Goal: Task Accomplishment & Management: Use online tool/utility

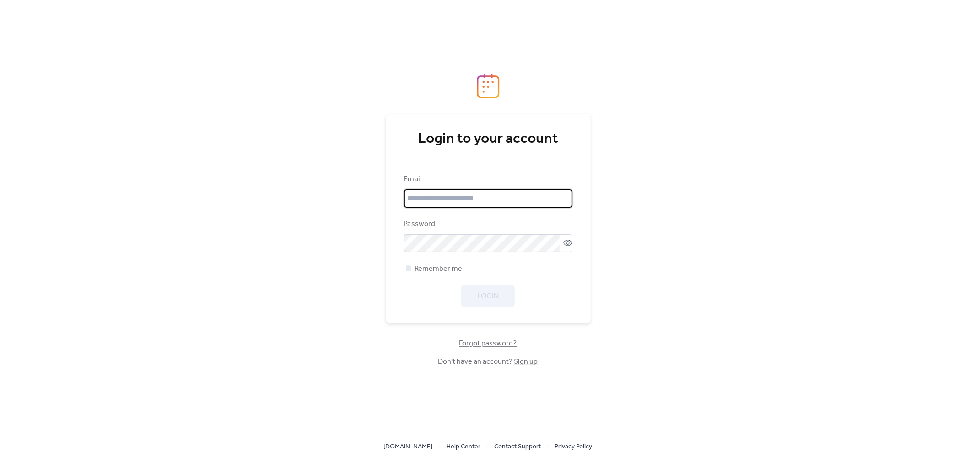
click at [472, 198] on input "email" at bounding box center [488, 198] width 168 height 18
type input "**********"
click at [486, 304] on button "Login" at bounding box center [488, 296] width 54 height 22
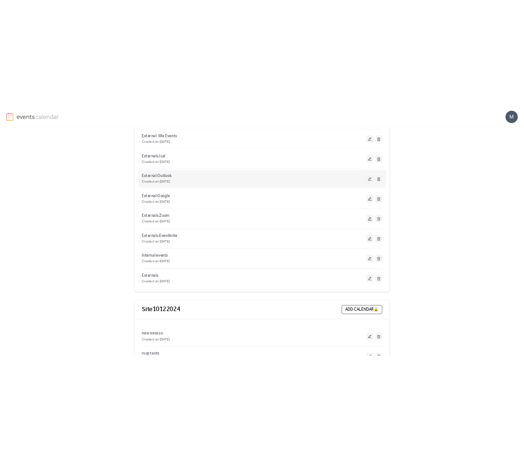
scroll to position [913, 0]
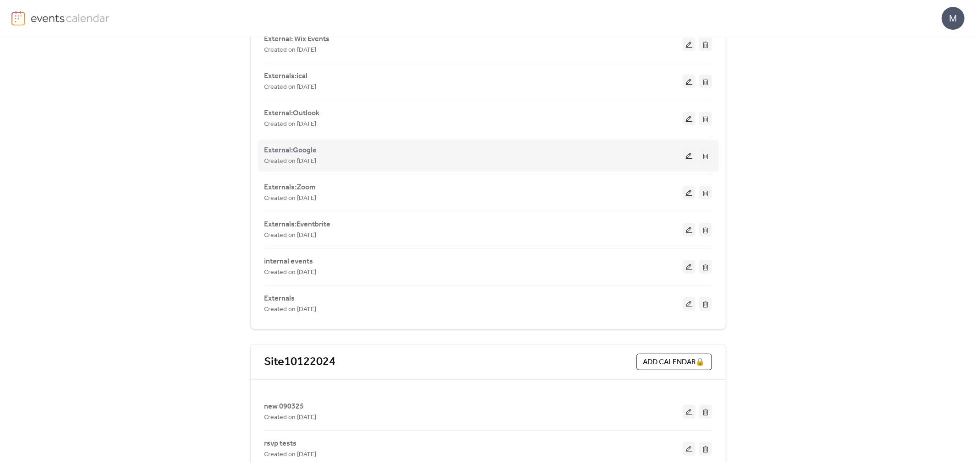
click at [294, 150] on span "External:Google" at bounding box center [290, 150] width 53 height 11
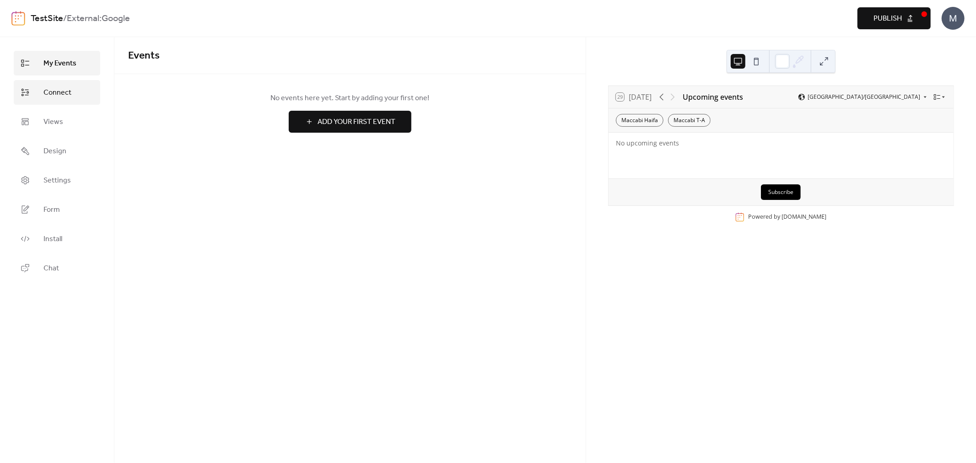
click at [60, 94] on span "Connect" at bounding box center [57, 92] width 28 height 11
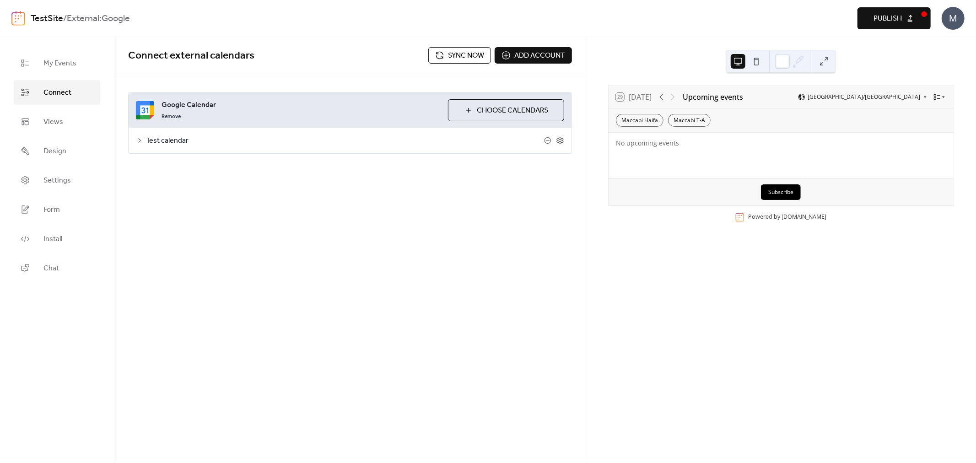
click at [501, 106] on span "Choose Calendars" at bounding box center [512, 110] width 71 height 11
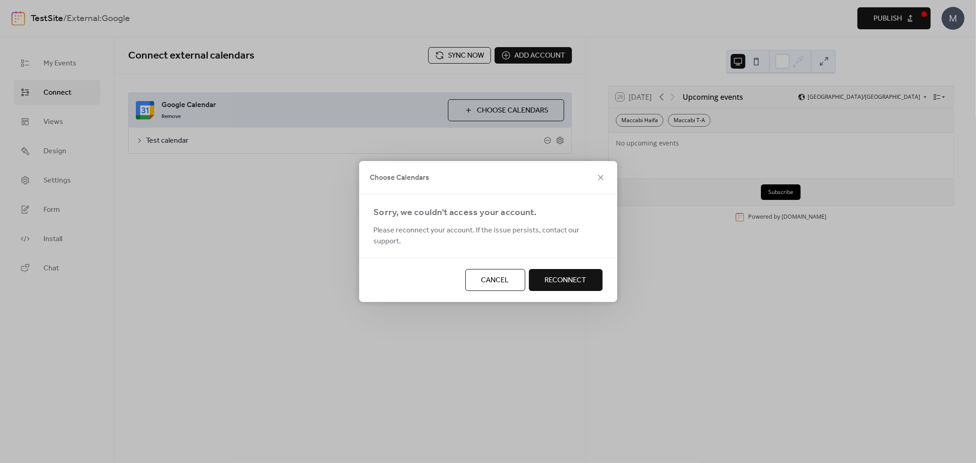
click at [552, 275] on span "Reconnect" at bounding box center [566, 280] width 42 height 11
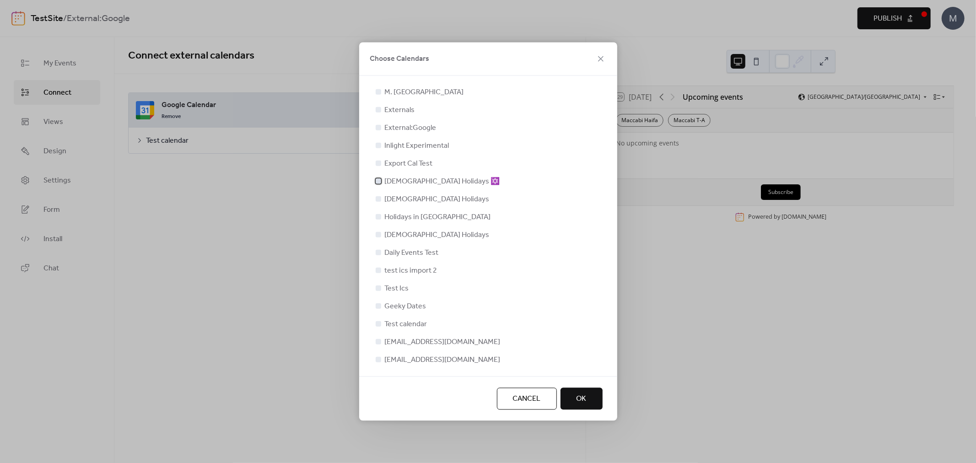
click at [380, 182] on div at bounding box center [378, 180] width 5 height 5
click at [589, 397] on button "OK" at bounding box center [581, 399] width 42 height 22
